Goal: Navigation & Orientation: Find specific page/section

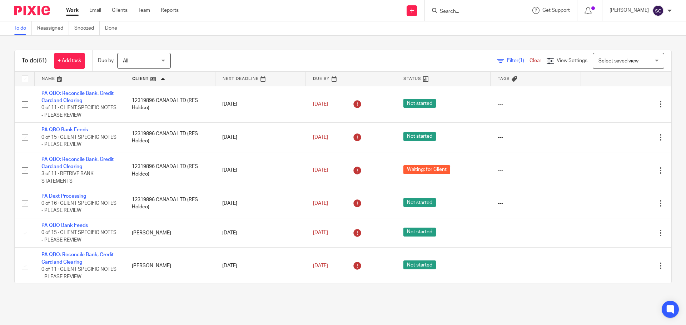
scroll to position [1922, 0]
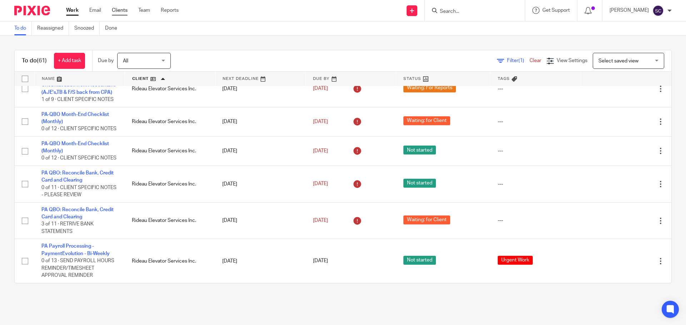
click at [118, 10] on link "Clients" at bounding box center [120, 10] width 16 height 7
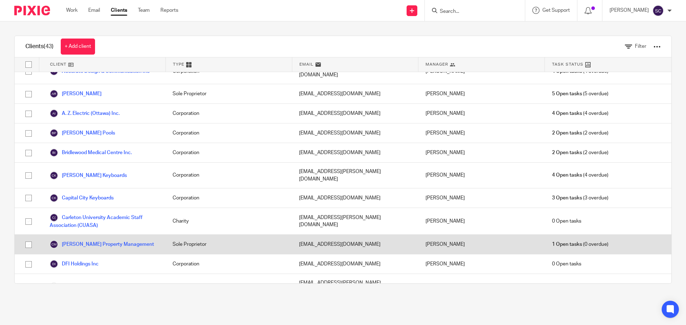
scroll to position [143, 0]
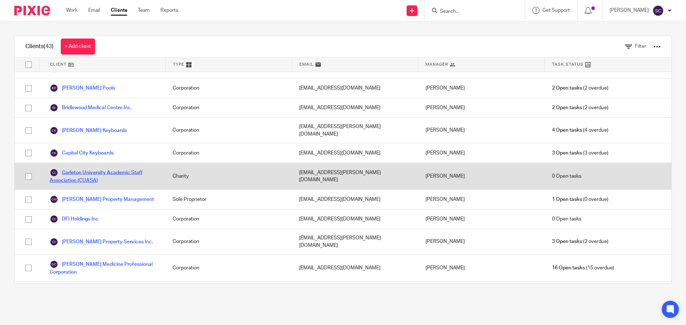
click at [68, 169] on link "Carleton University Academic Staff Association (CUASA)" at bounding box center [104, 177] width 109 height 16
